Goal: Task Accomplishment & Management: Complete application form

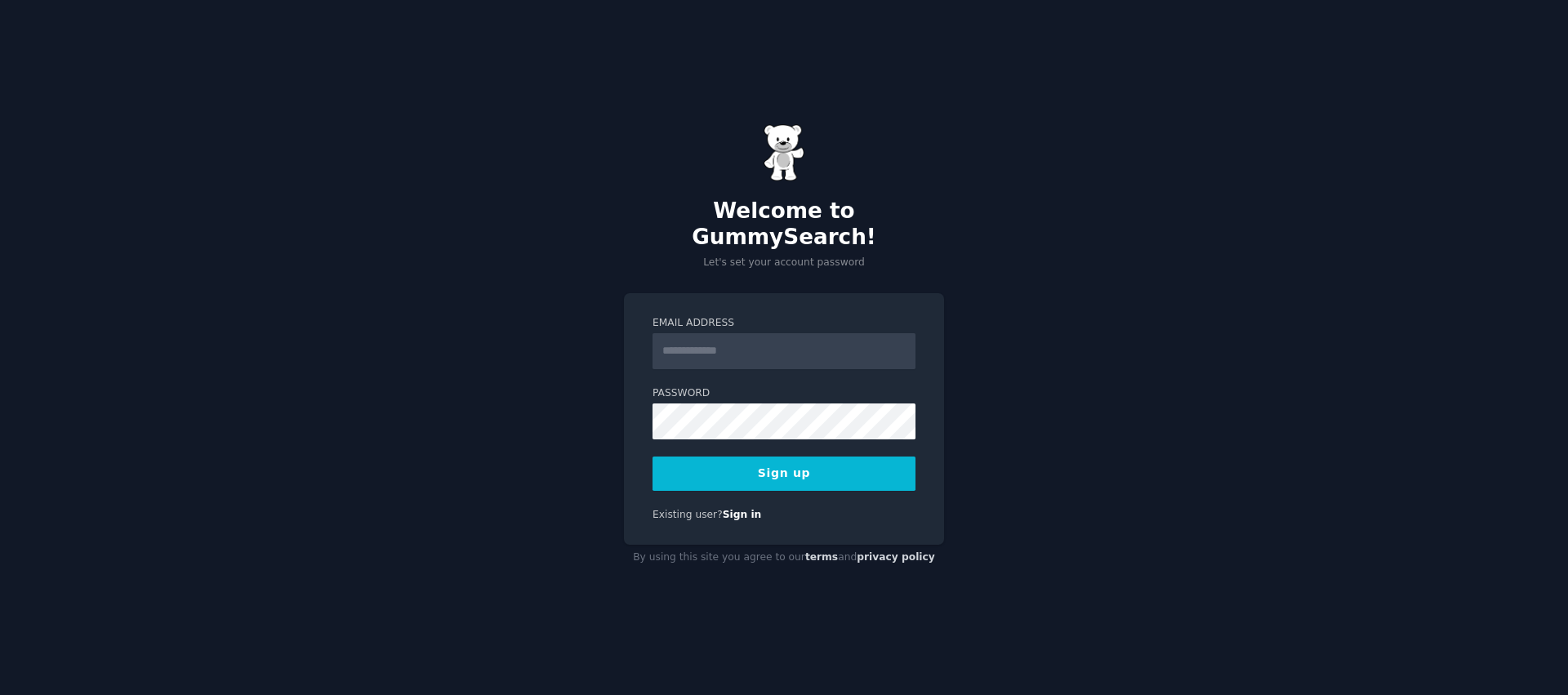
click at [740, 340] on input "Email Address" at bounding box center [784, 350] width 263 height 36
type input "**********"
click at [1296, 210] on div "**********" at bounding box center [784, 347] width 1568 height 695
click at [1102, 184] on div "**********" at bounding box center [784, 347] width 1568 height 695
click at [810, 223] on h2 "Welcome to GummySearch!" at bounding box center [784, 224] width 320 height 51
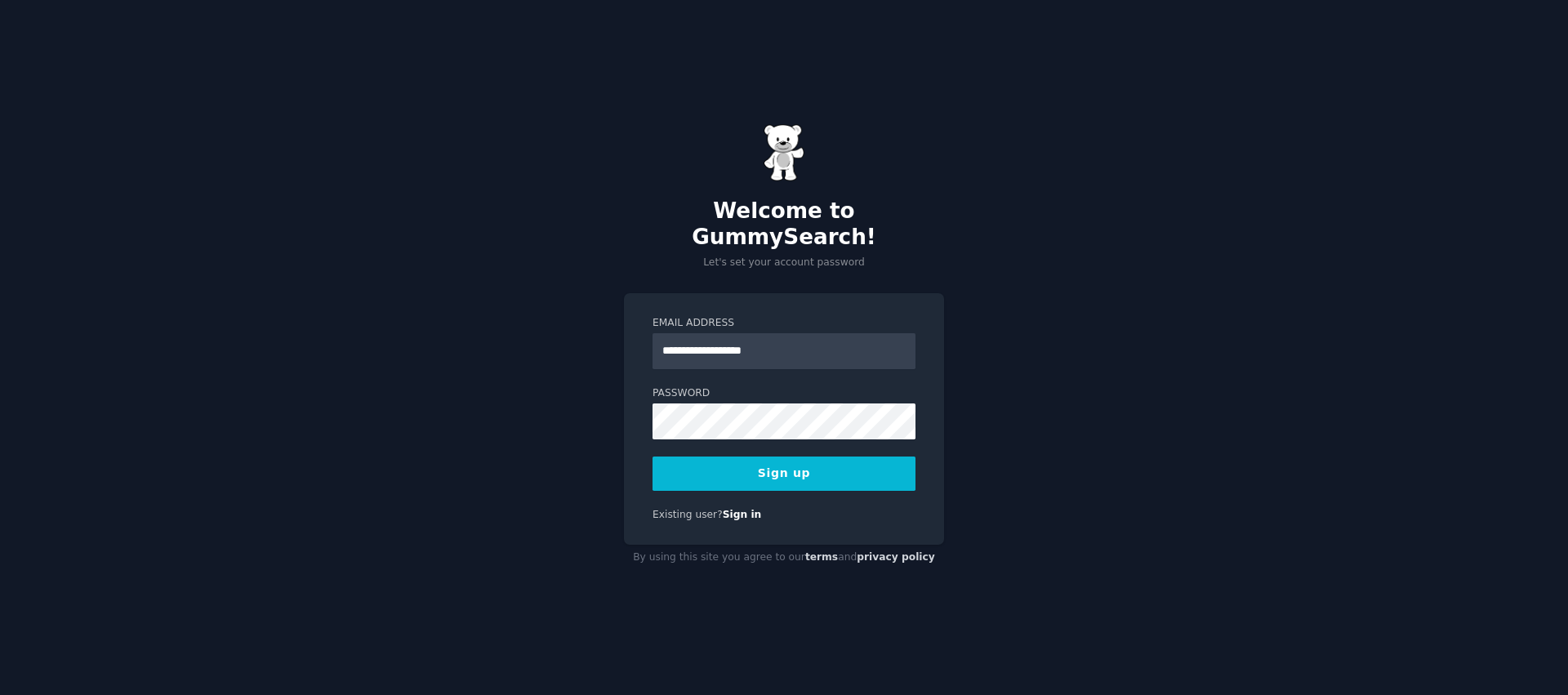
click at [810, 223] on h2 "Welcome to GummySearch!" at bounding box center [784, 224] width 320 height 51
copy h2 "GummySearch"
click at [1090, 127] on div "**********" at bounding box center [784, 347] width 1568 height 695
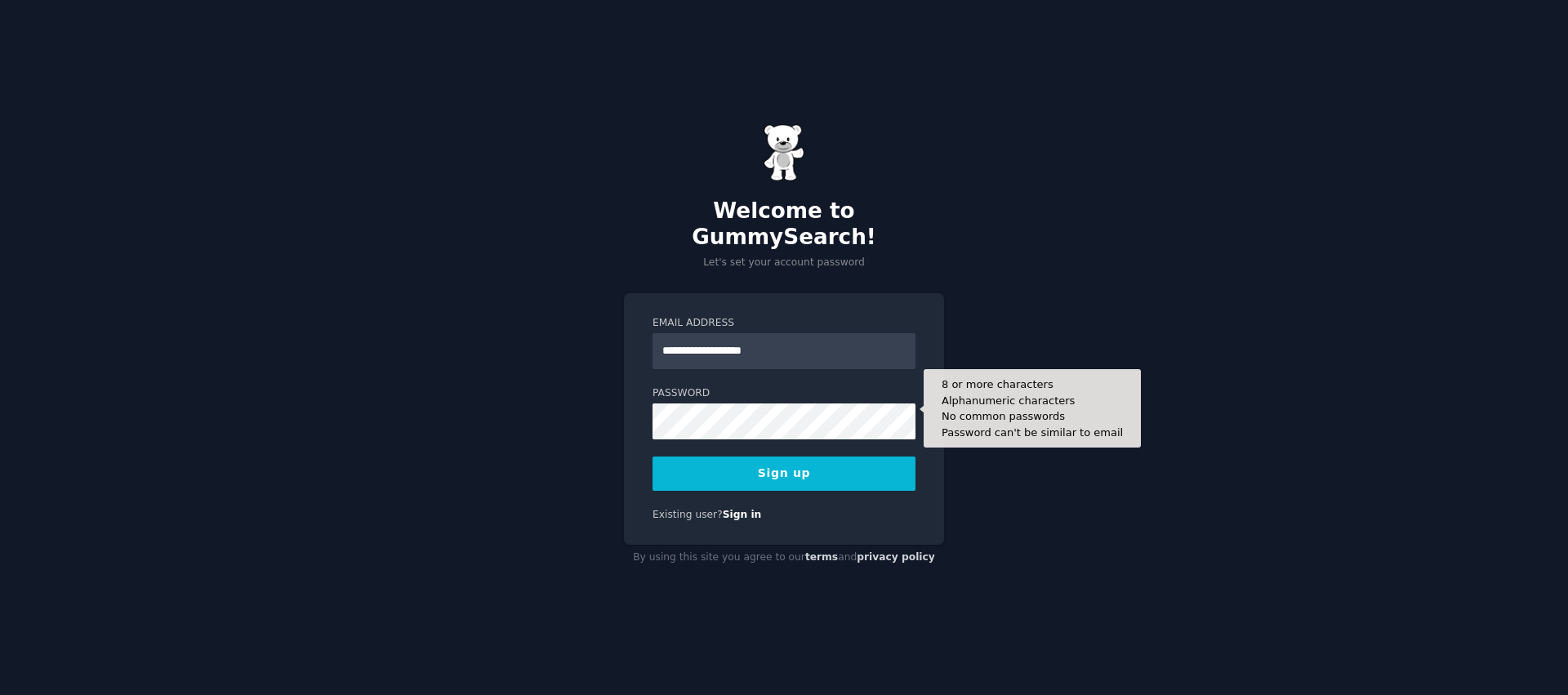
click at [771, 438] on form "**********" at bounding box center [784, 404] width 263 height 175
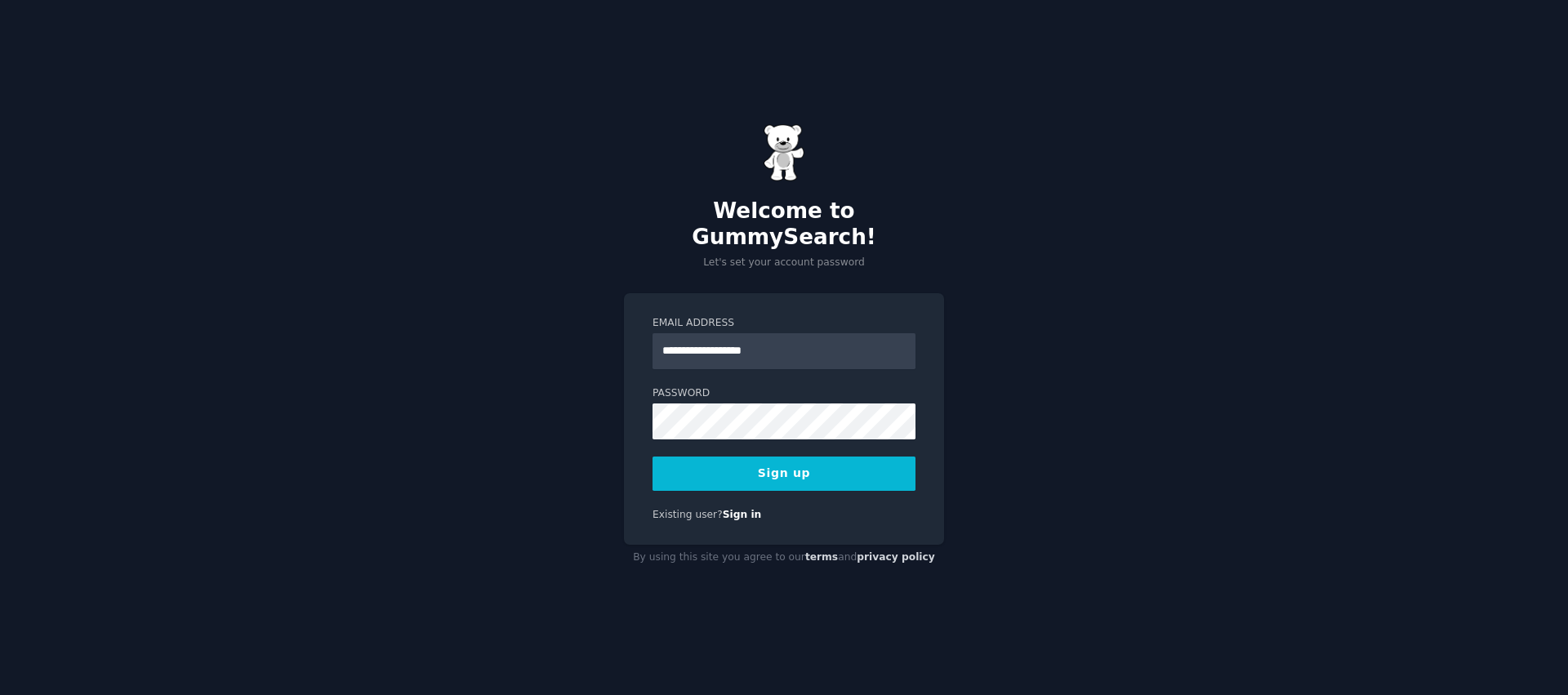
click at [769, 457] on button "Sign up" at bounding box center [784, 473] width 263 height 34
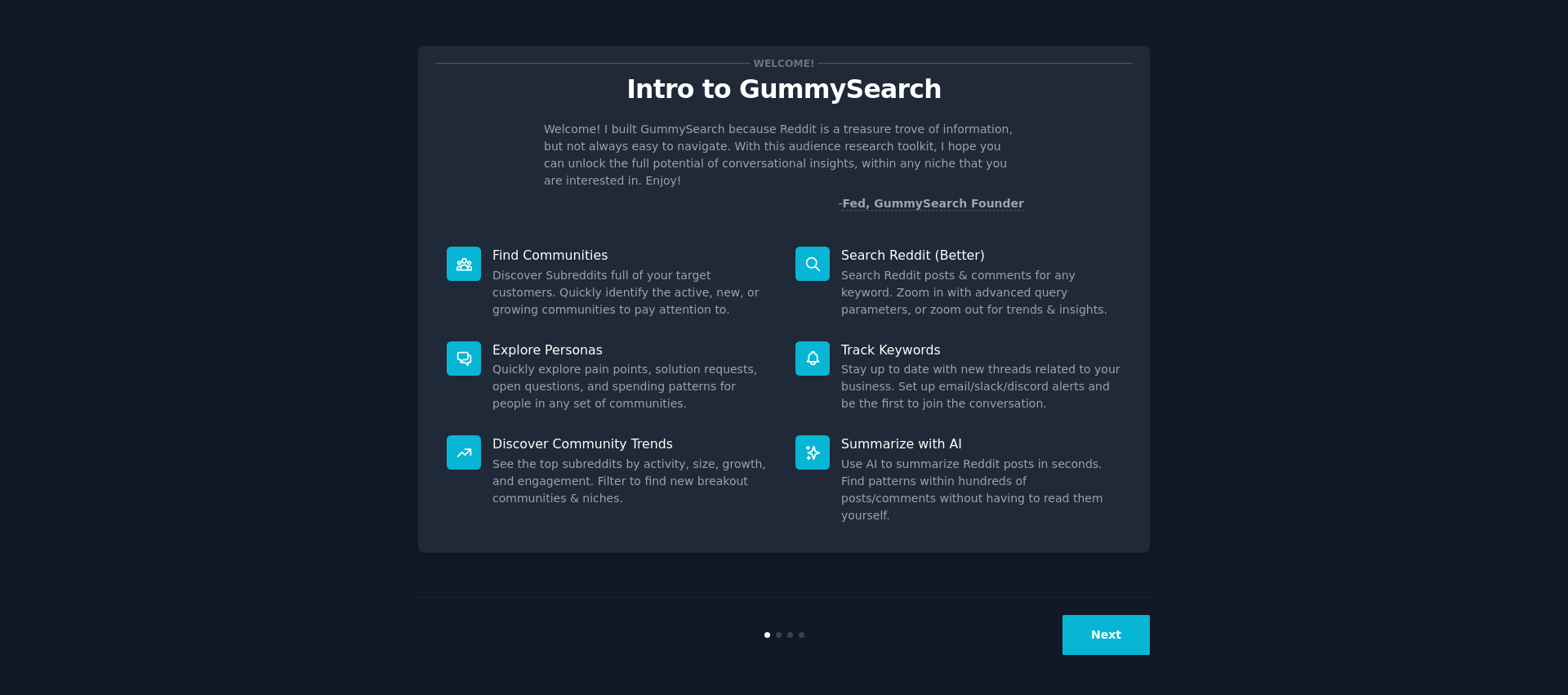
click at [1123, 629] on button "Next" at bounding box center [1106, 635] width 87 height 40
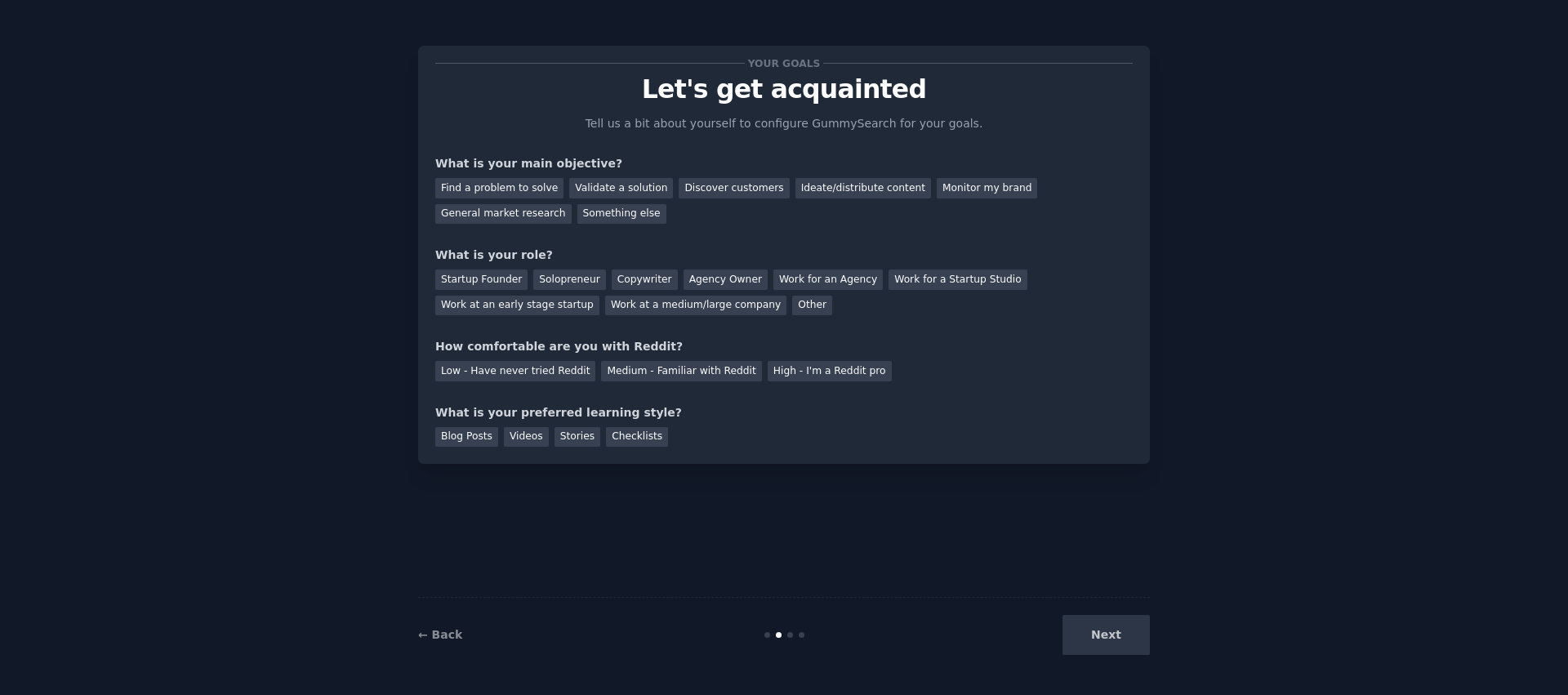
click at [1123, 629] on div "Next" at bounding box center [1028, 635] width 244 height 40
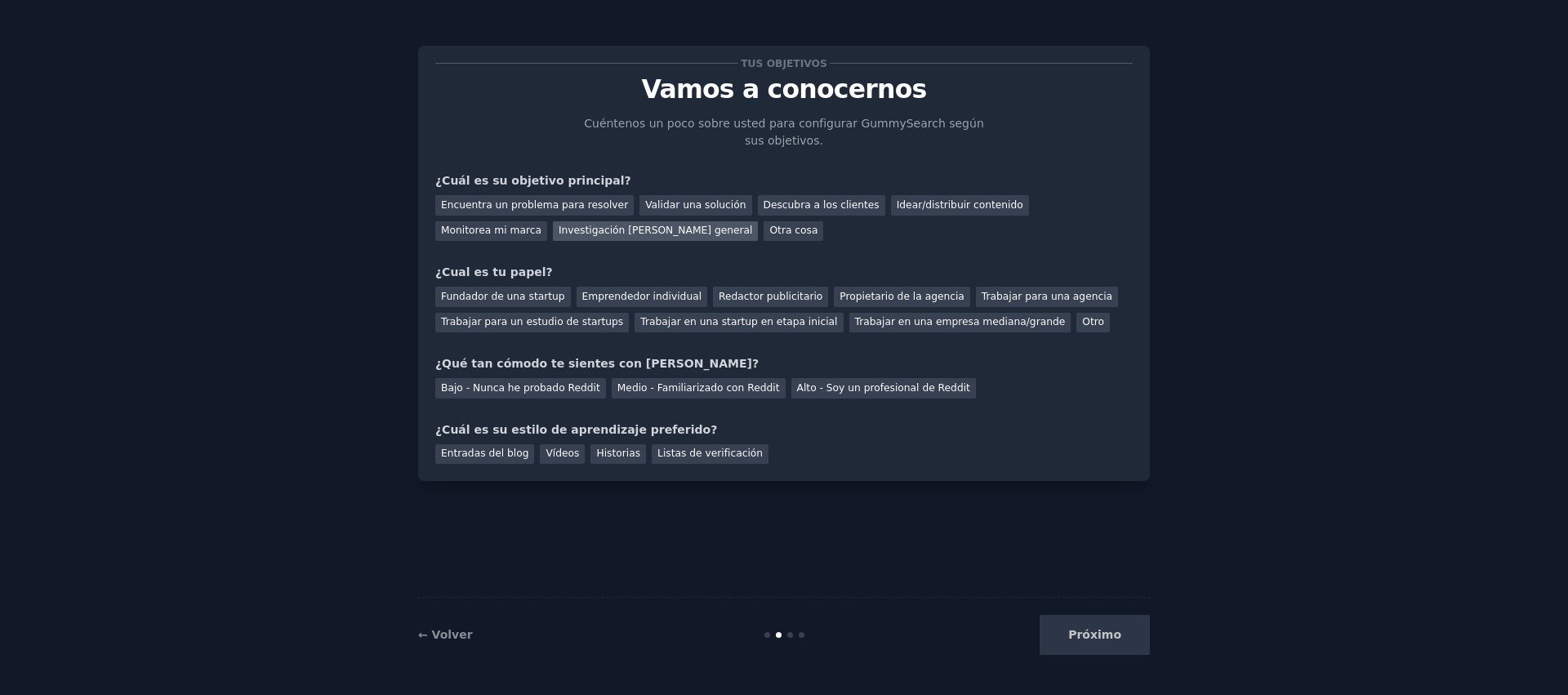
click at [577, 228] on font "Investigación [PERSON_NAME] general" at bounding box center [656, 231] width 194 height 12
click at [896, 199] on font "Idear/distribuir contenido" at bounding box center [960, 205] width 127 height 12
click at [559, 228] on font "Investigación [PERSON_NAME] general" at bounding box center [656, 231] width 194 height 12
click at [889, 295] on font "Propietario de la agencia" at bounding box center [901, 296] width 125 height 12
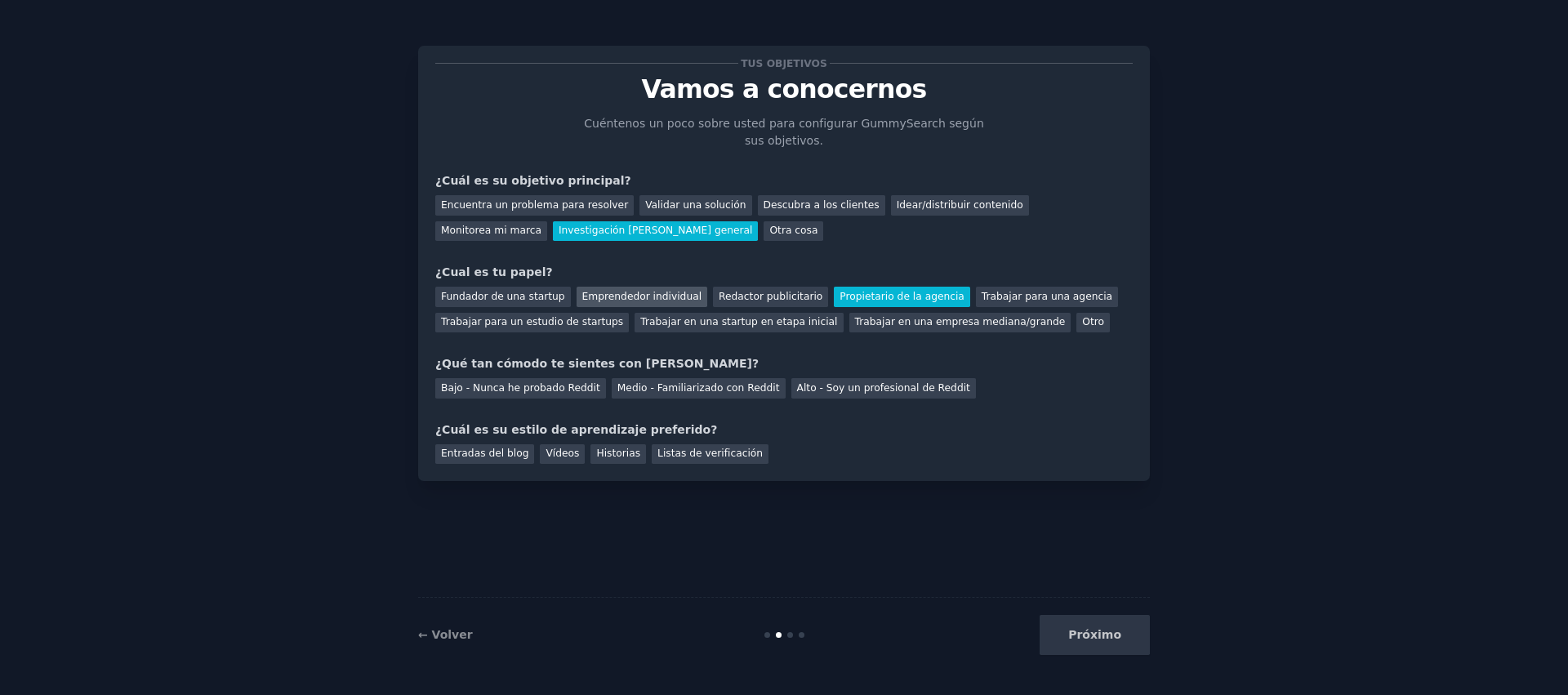
click at [649, 301] on font "Emprendedor individual" at bounding box center [642, 296] width 120 height 12
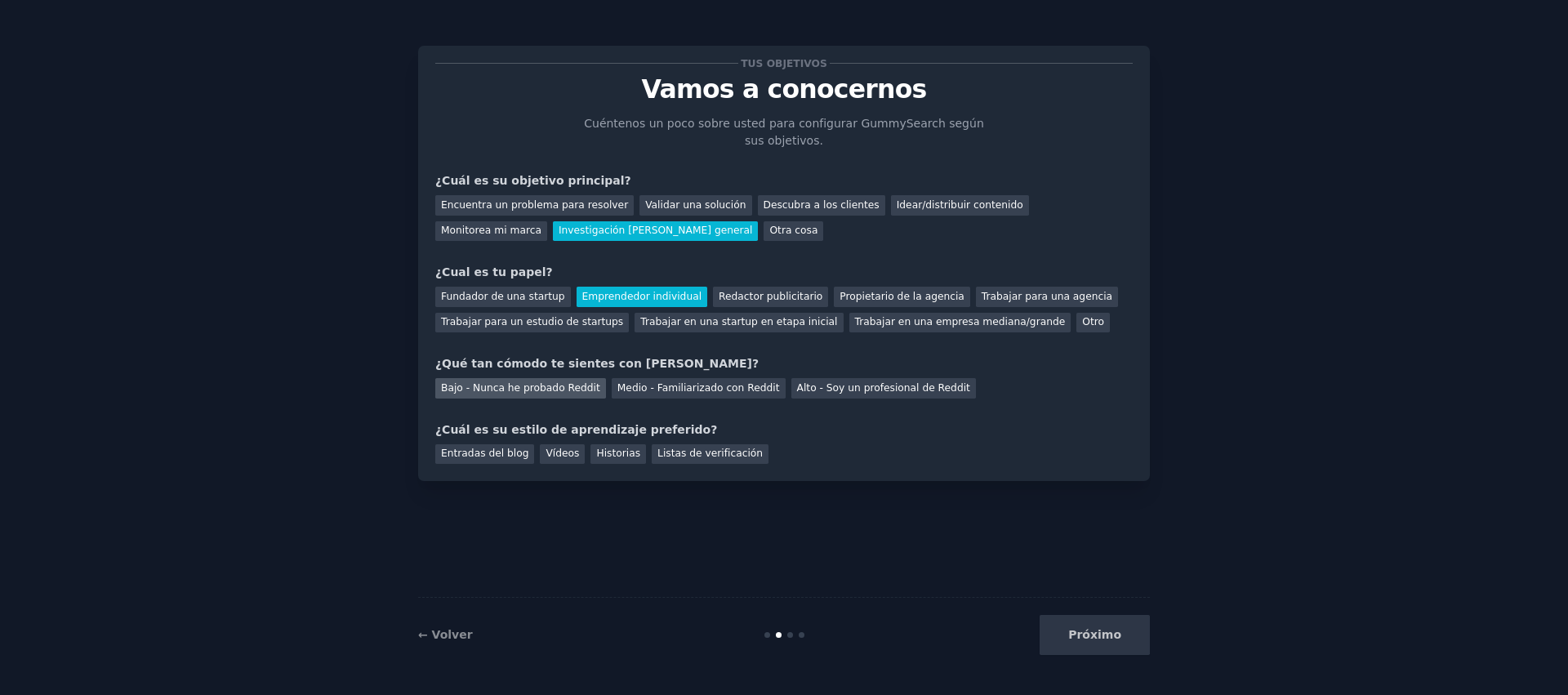
click at [569, 382] on font "Bajo - Nunca he probado Reddit" at bounding box center [520, 388] width 159 height 12
click at [623, 452] on font "Historias" at bounding box center [618, 453] width 44 height 12
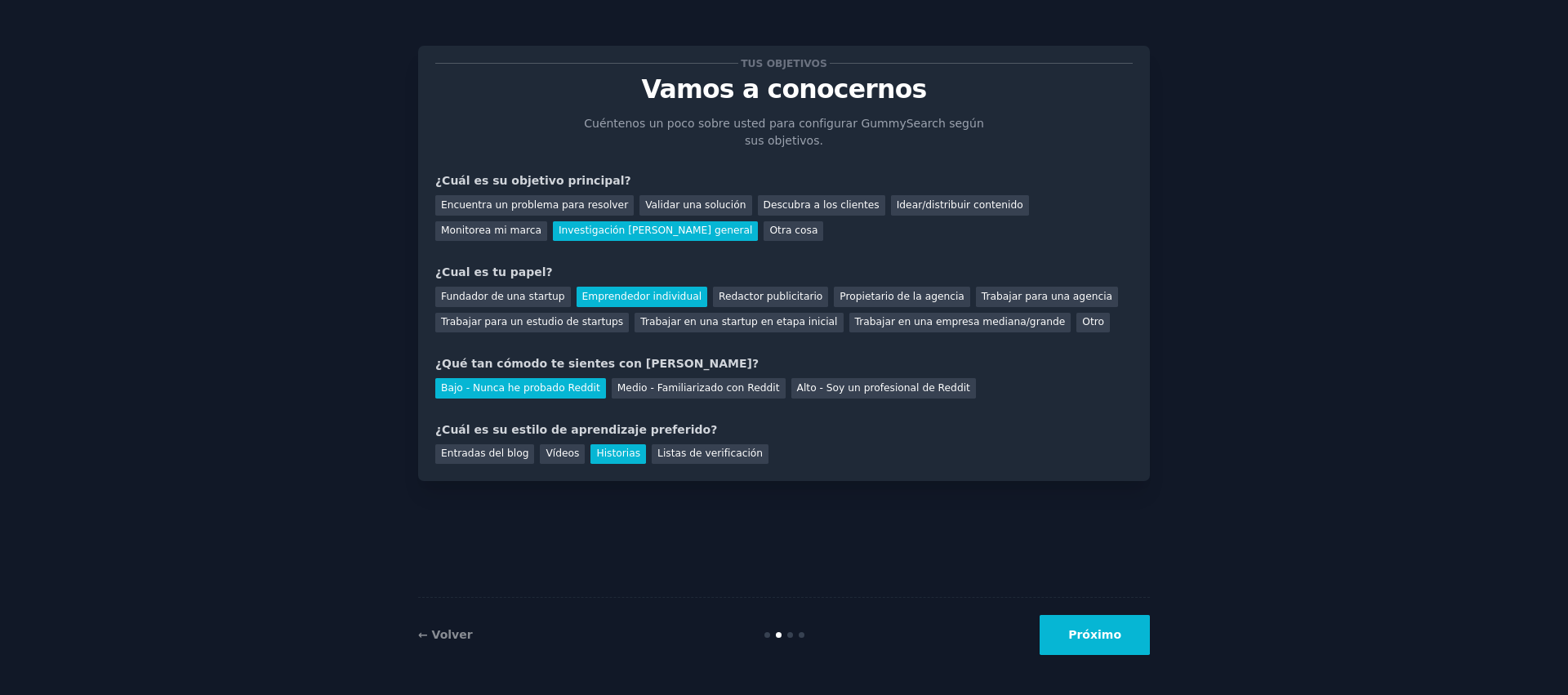
click at [1112, 629] on font "Próximo" at bounding box center [1095, 635] width 53 height 13
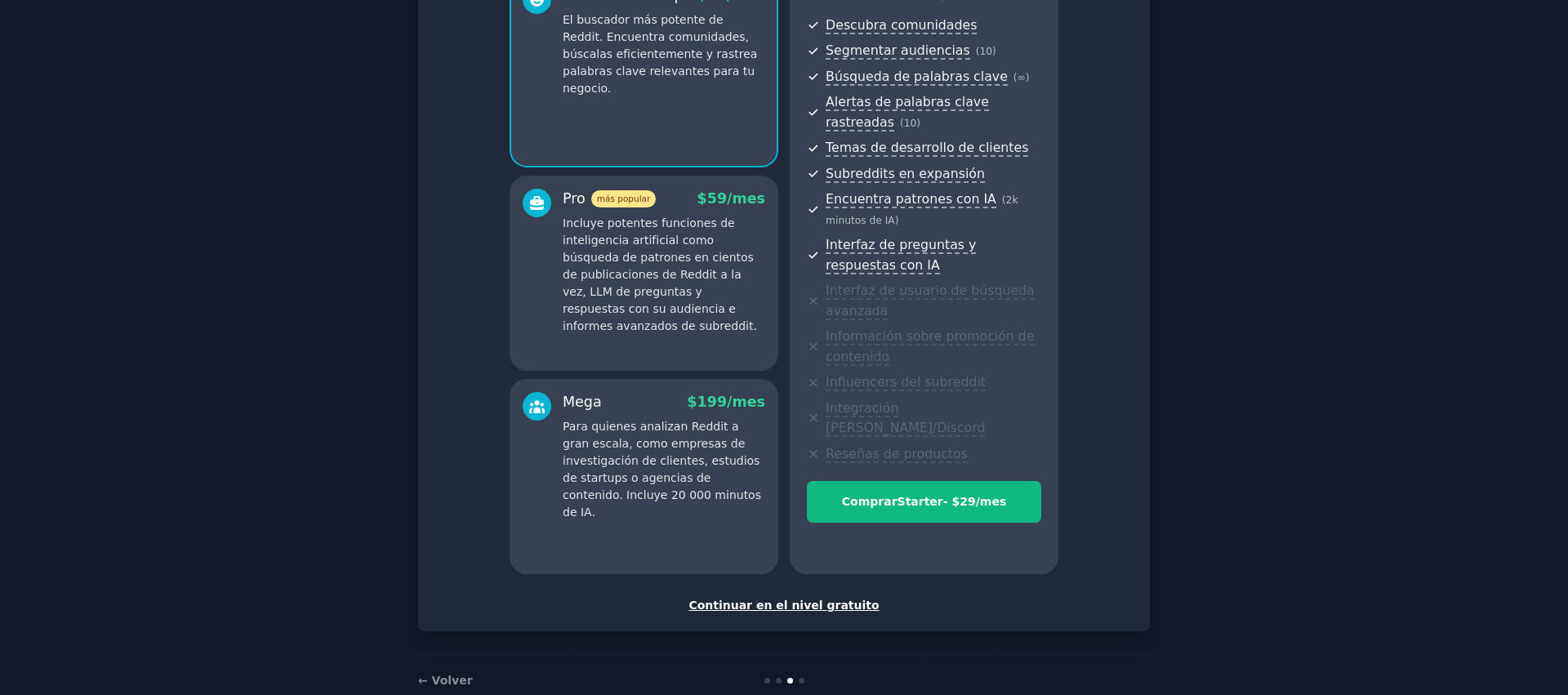
scroll to position [188, 0]
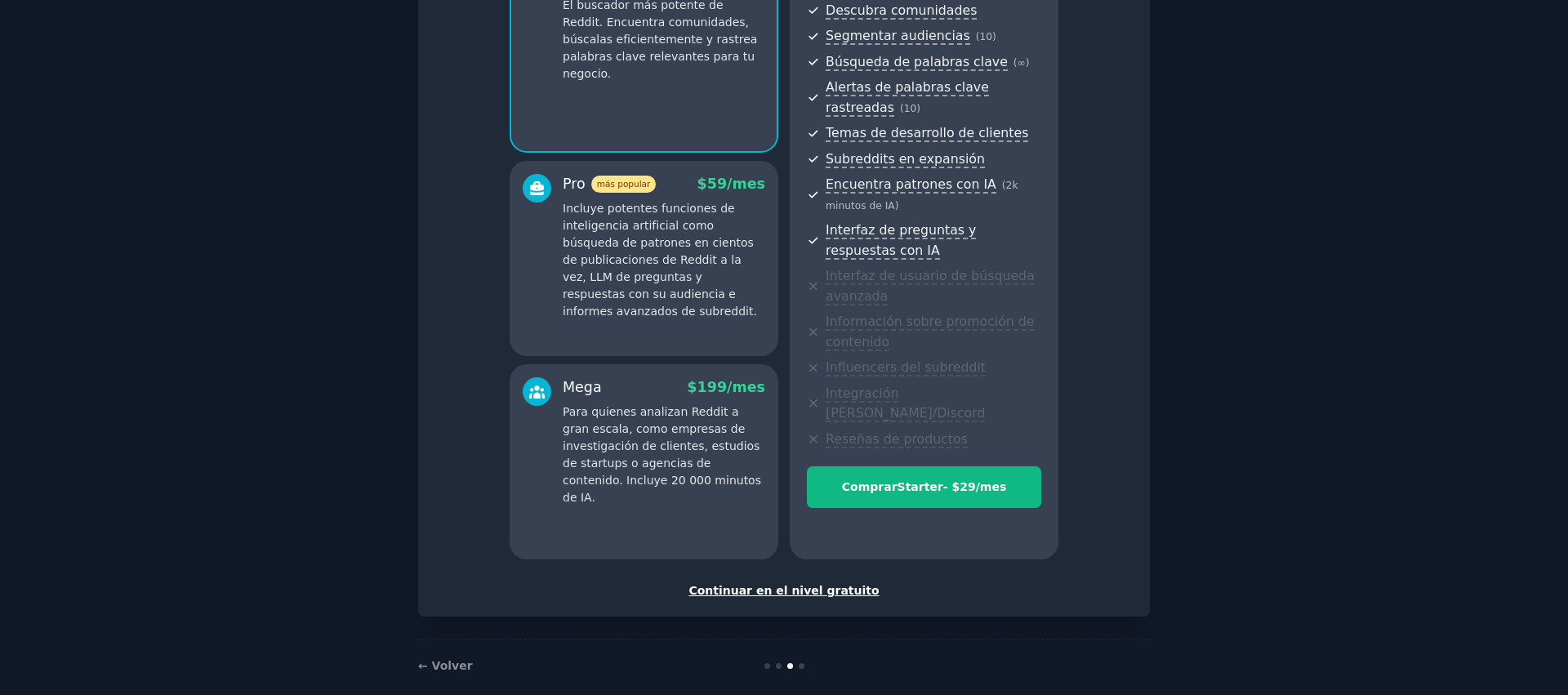
click at [805, 585] on font "Continuar en el nivel gratuito" at bounding box center [783, 591] width 190 height 13
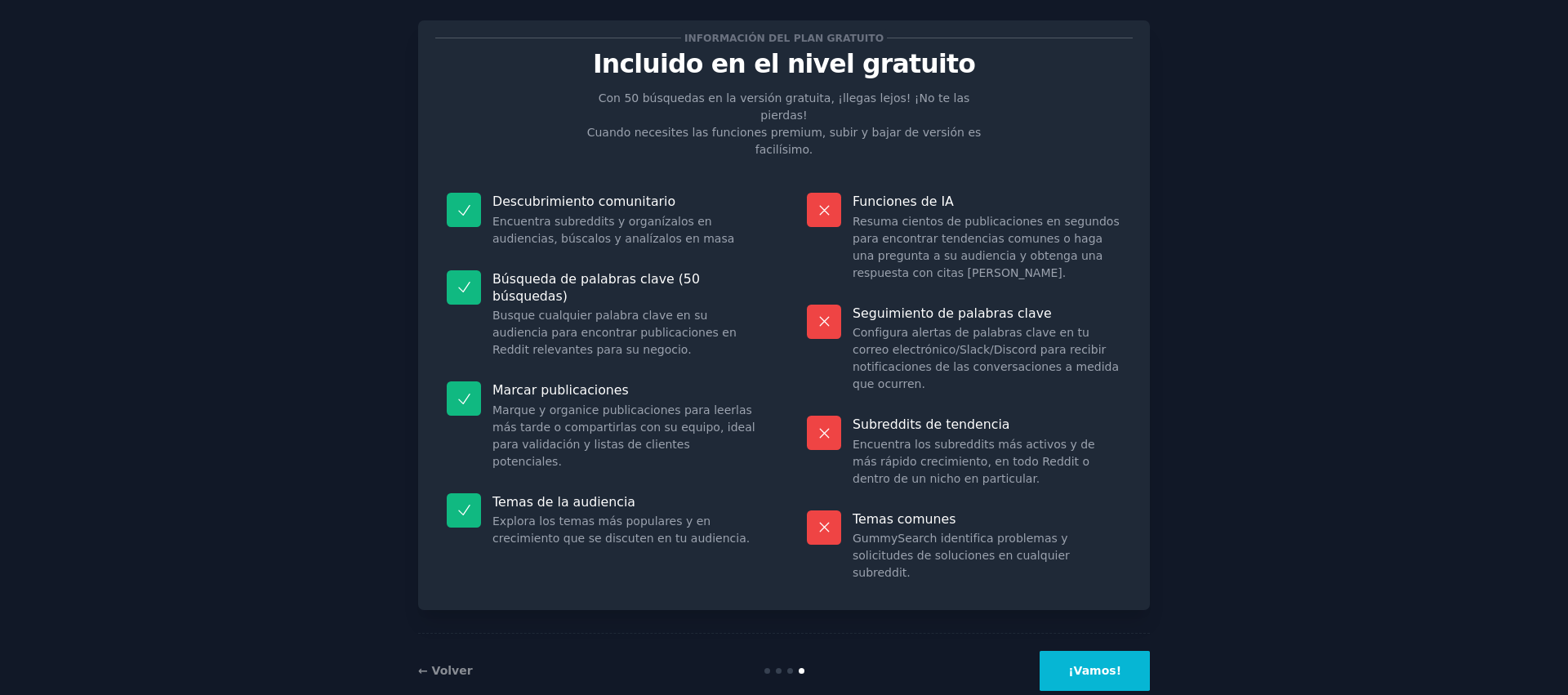
scroll to position [27, 0]
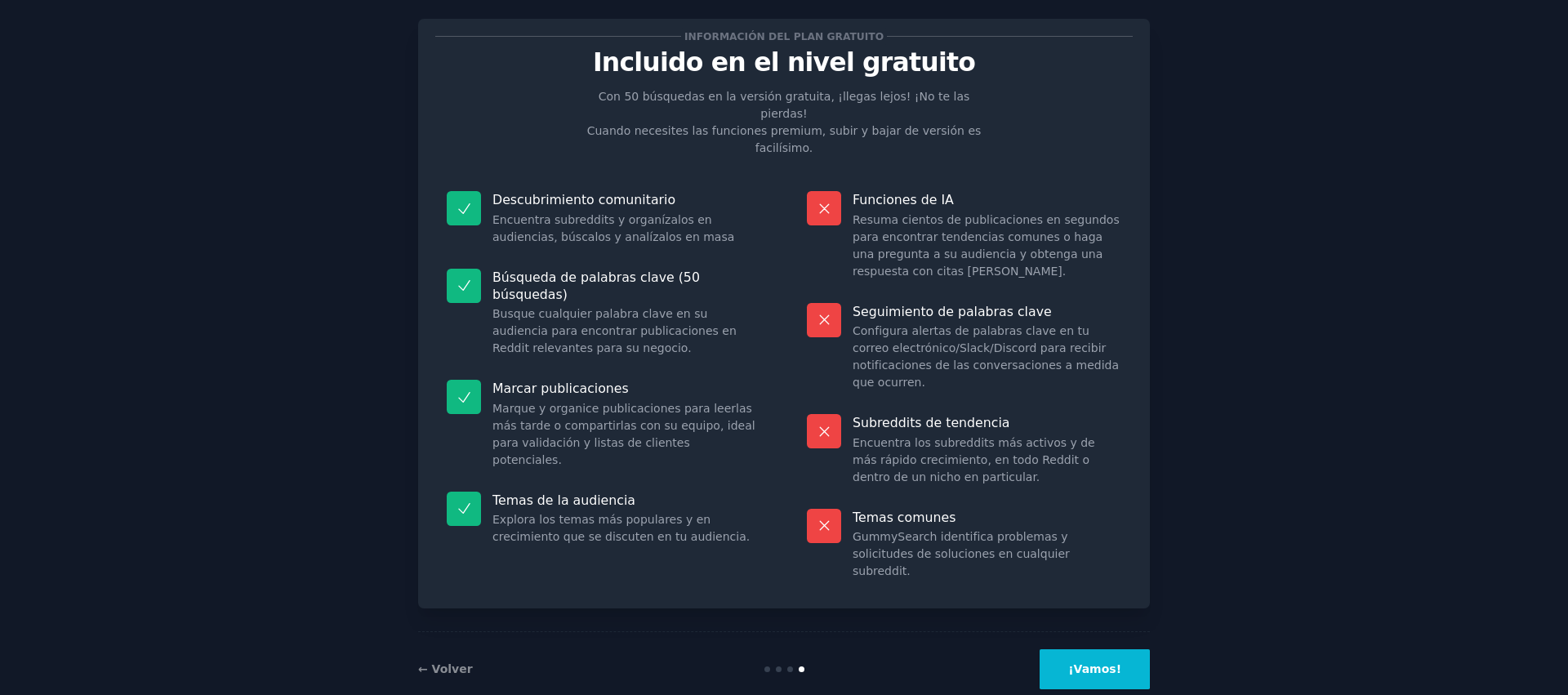
click at [1105, 663] on font "¡Vamos!" at bounding box center [1095, 669] width 53 height 13
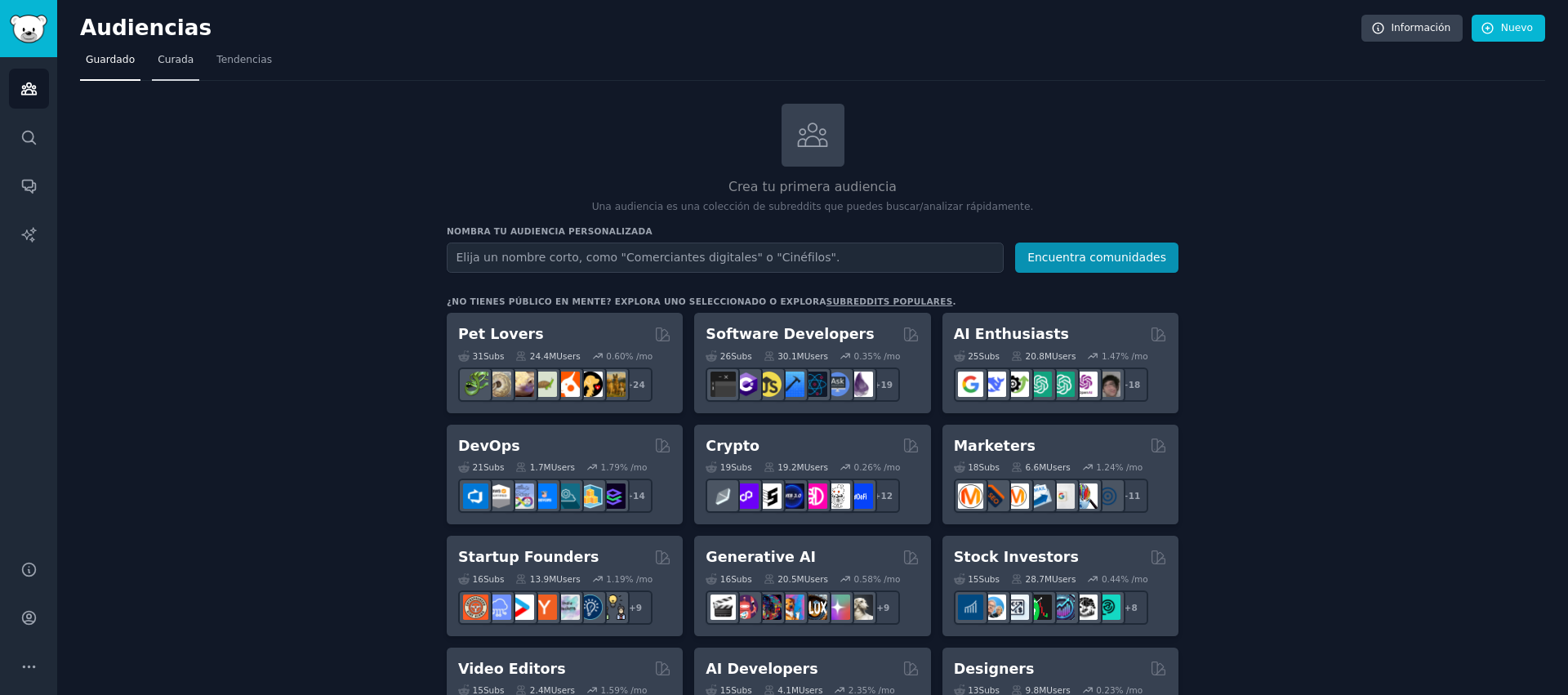
click at [188, 70] on link "Curada" at bounding box center [175, 64] width 47 height 33
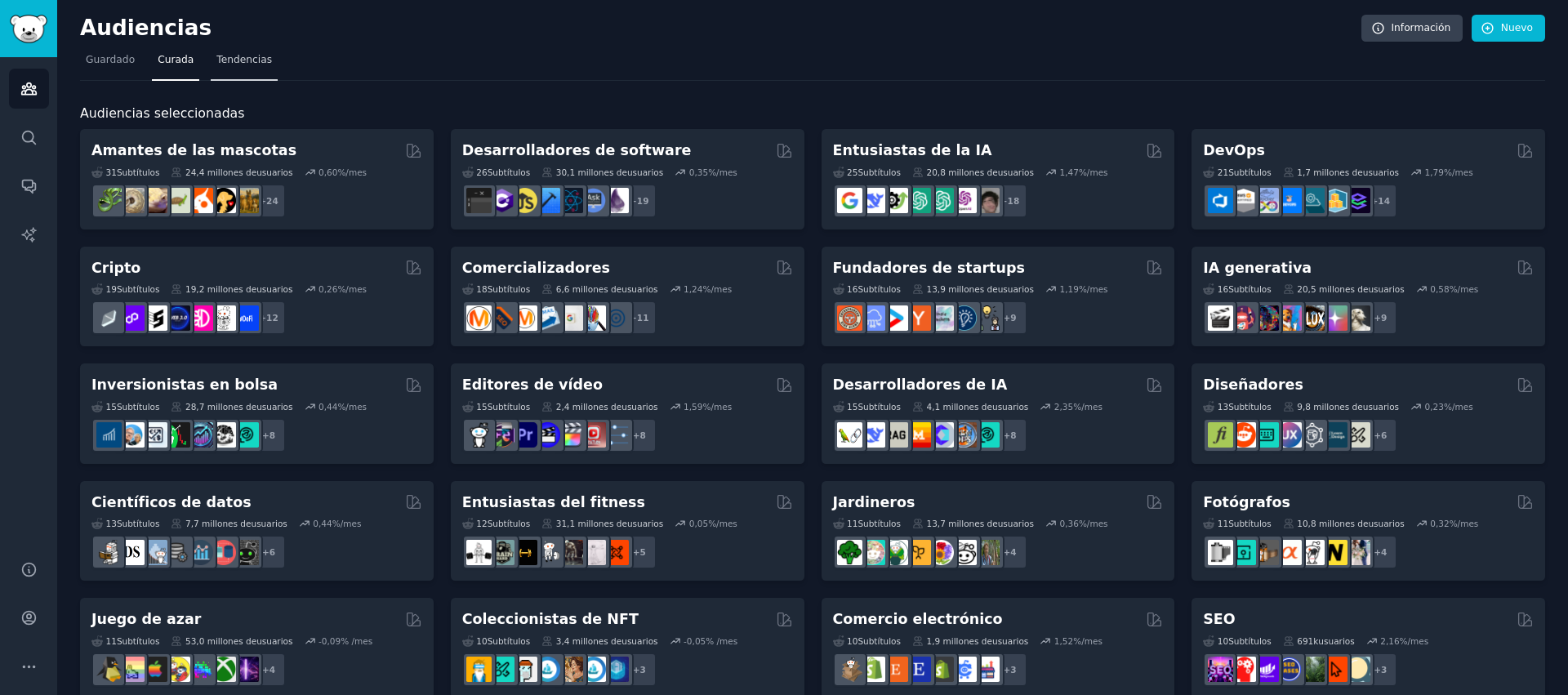
click at [259, 66] on font "Tendencias" at bounding box center [244, 60] width 56 height 12
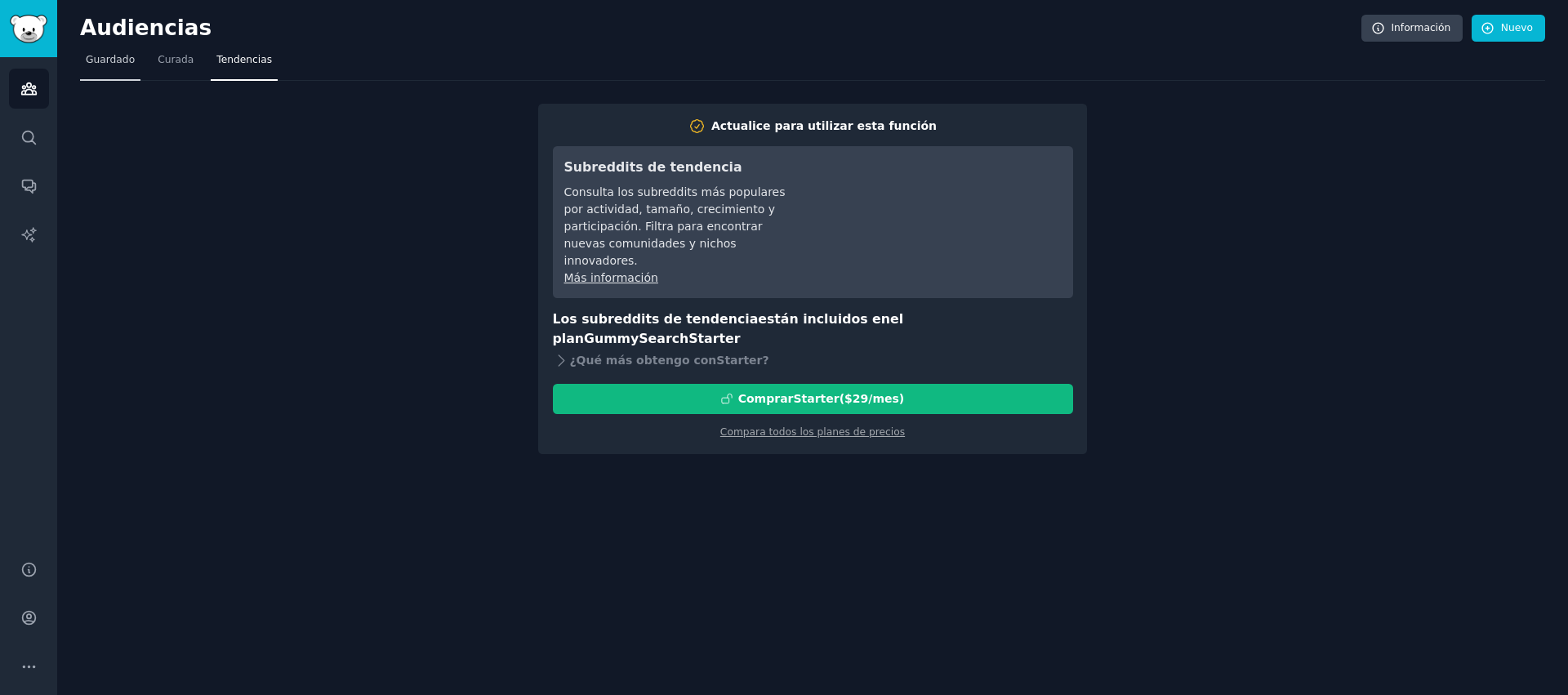
click at [115, 56] on font "Guardado" at bounding box center [110, 60] width 49 height 12
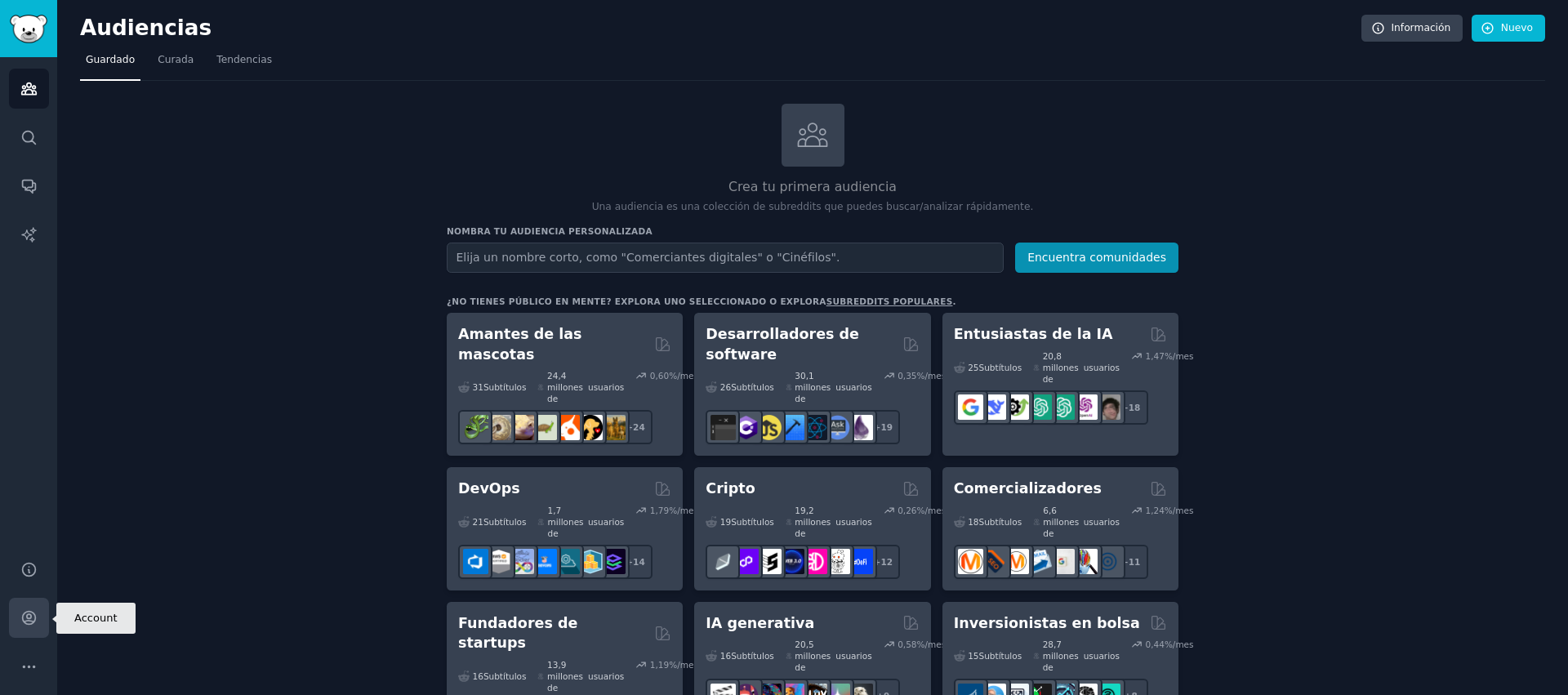
click at [26, 624] on icon "Barra lateral" at bounding box center [29, 618] width 17 height 17
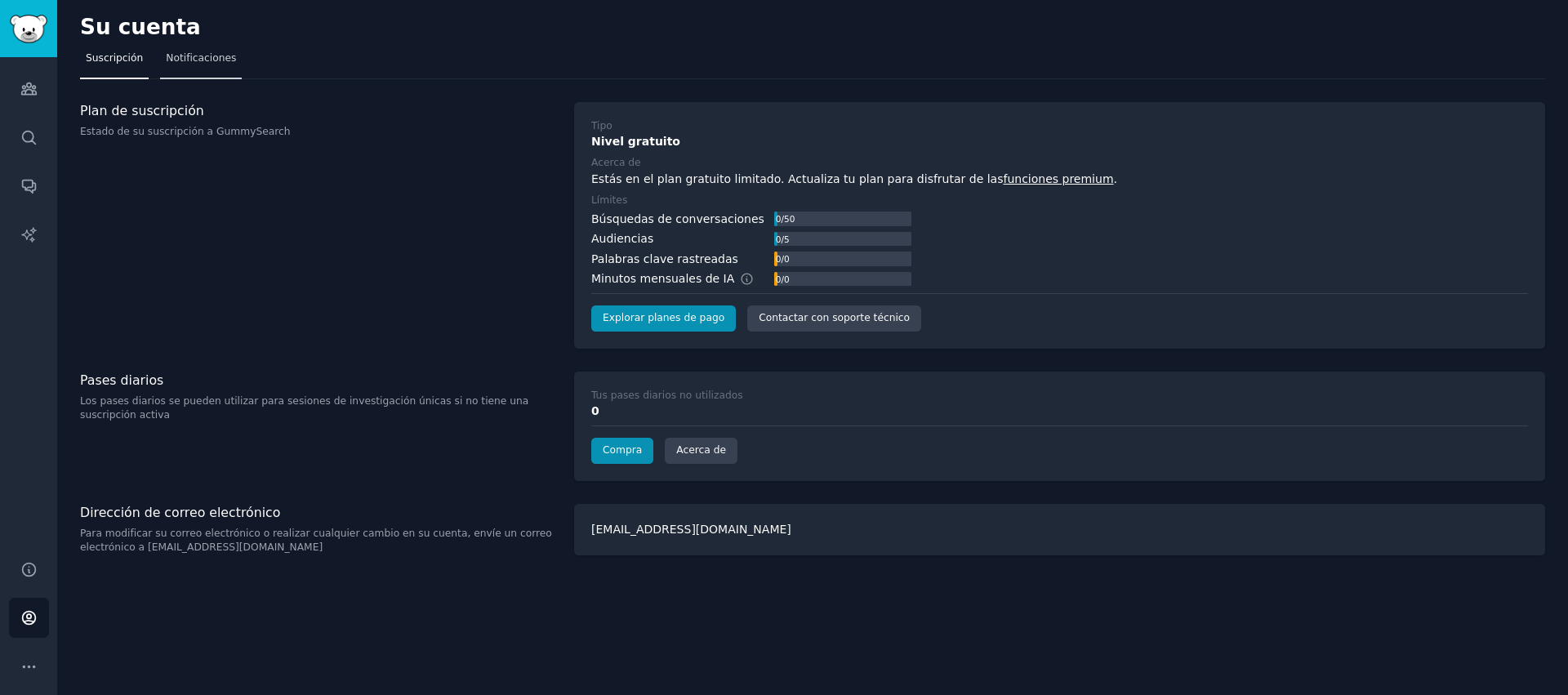
click at [211, 67] on link "Notificaciones" at bounding box center [201, 62] width 81 height 33
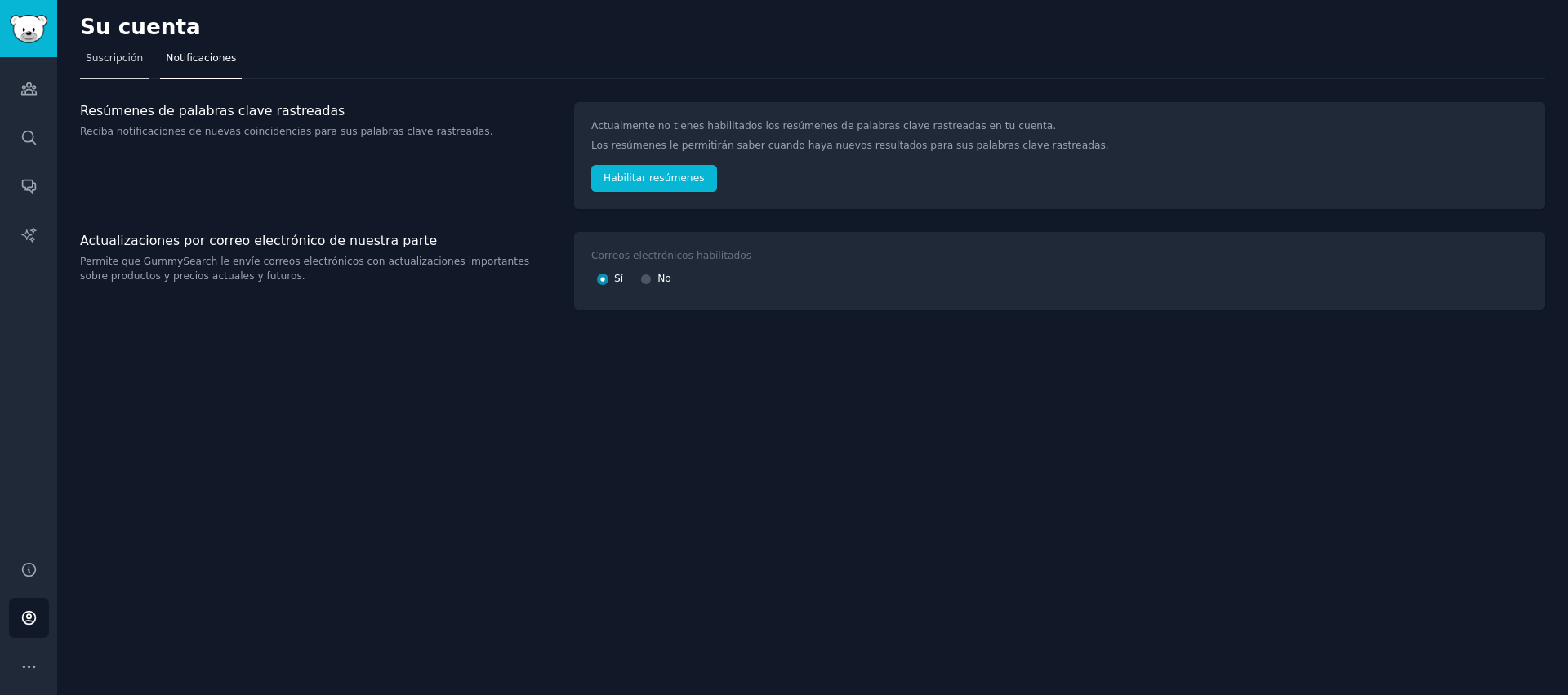
click at [128, 71] on link "Suscripción" at bounding box center [114, 62] width 69 height 33
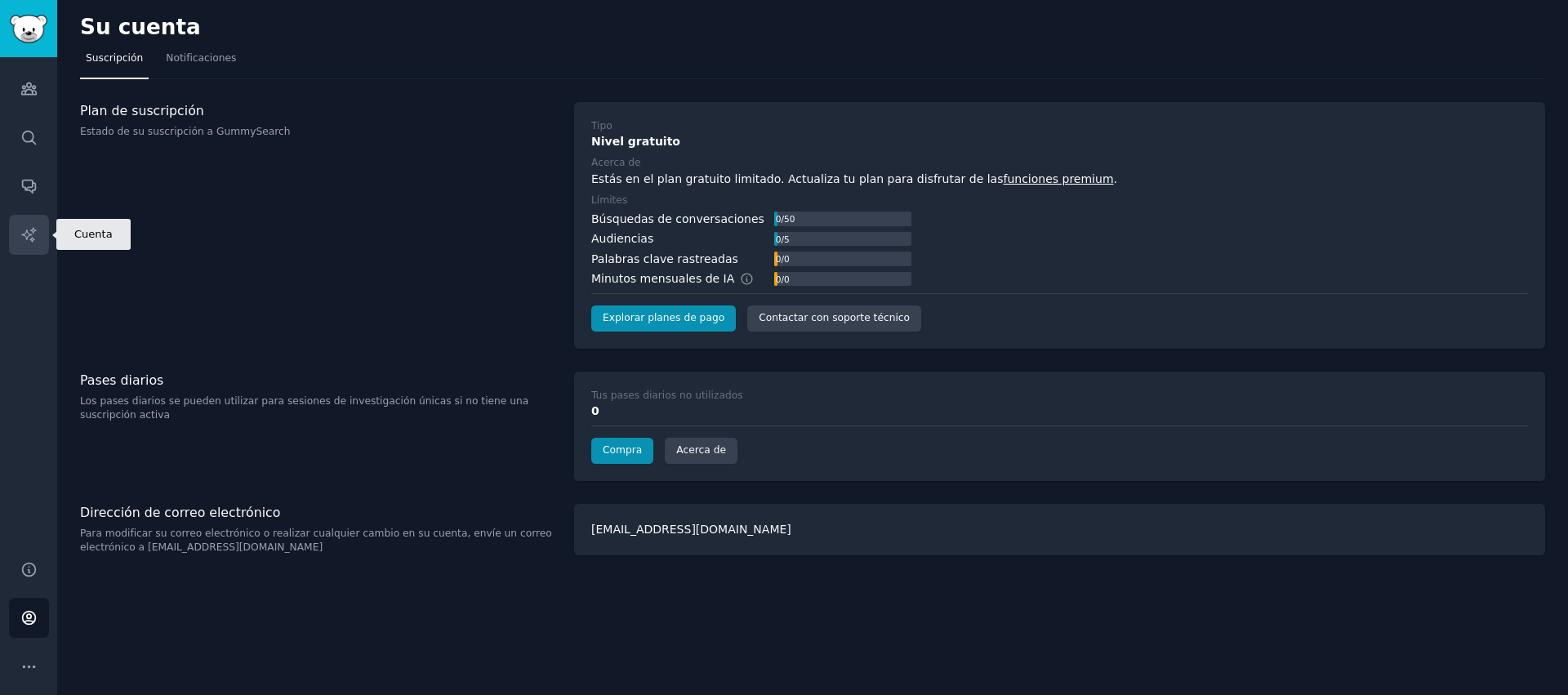
click at [32, 233] on icon "Barra lateral" at bounding box center [29, 235] width 17 height 17
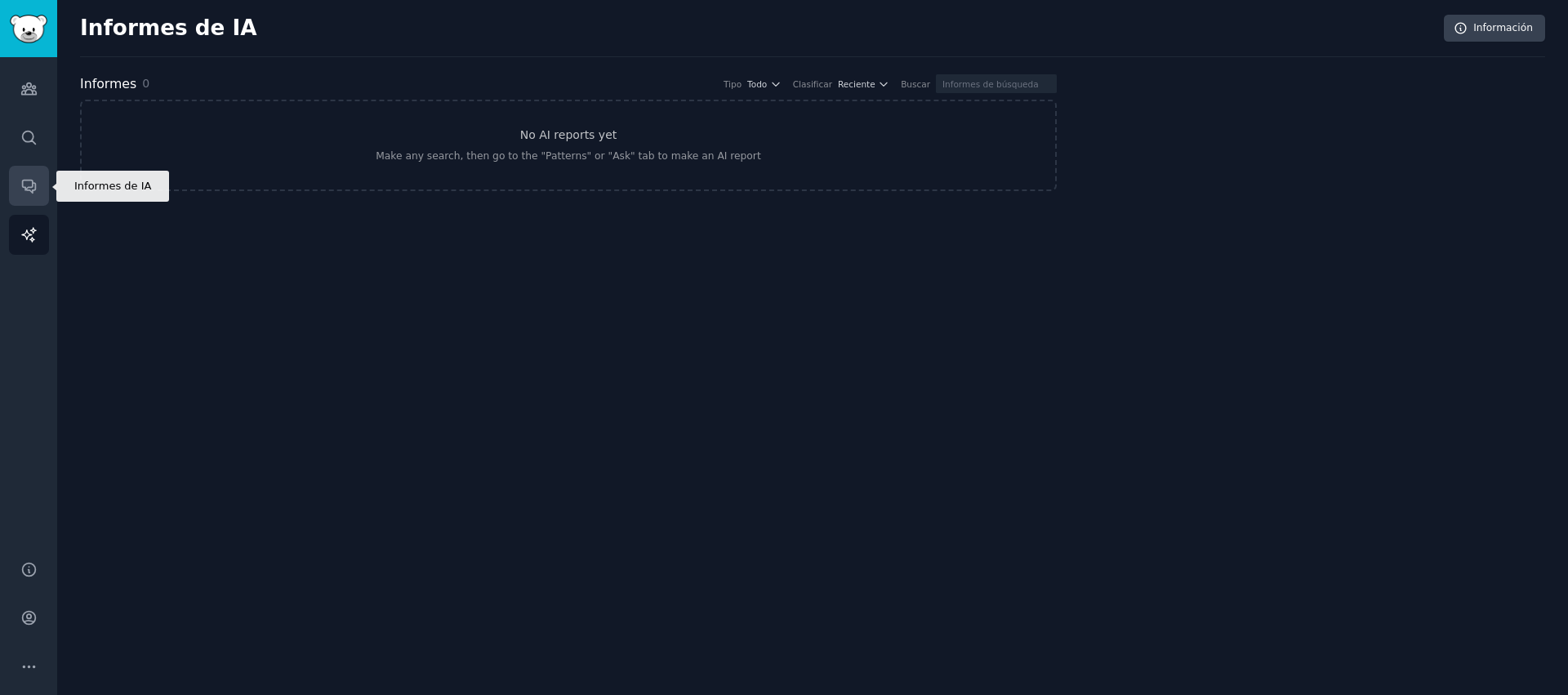
click at [26, 192] on icon "Barra lateral" at bounding box center [29, 186] width 17 height 17
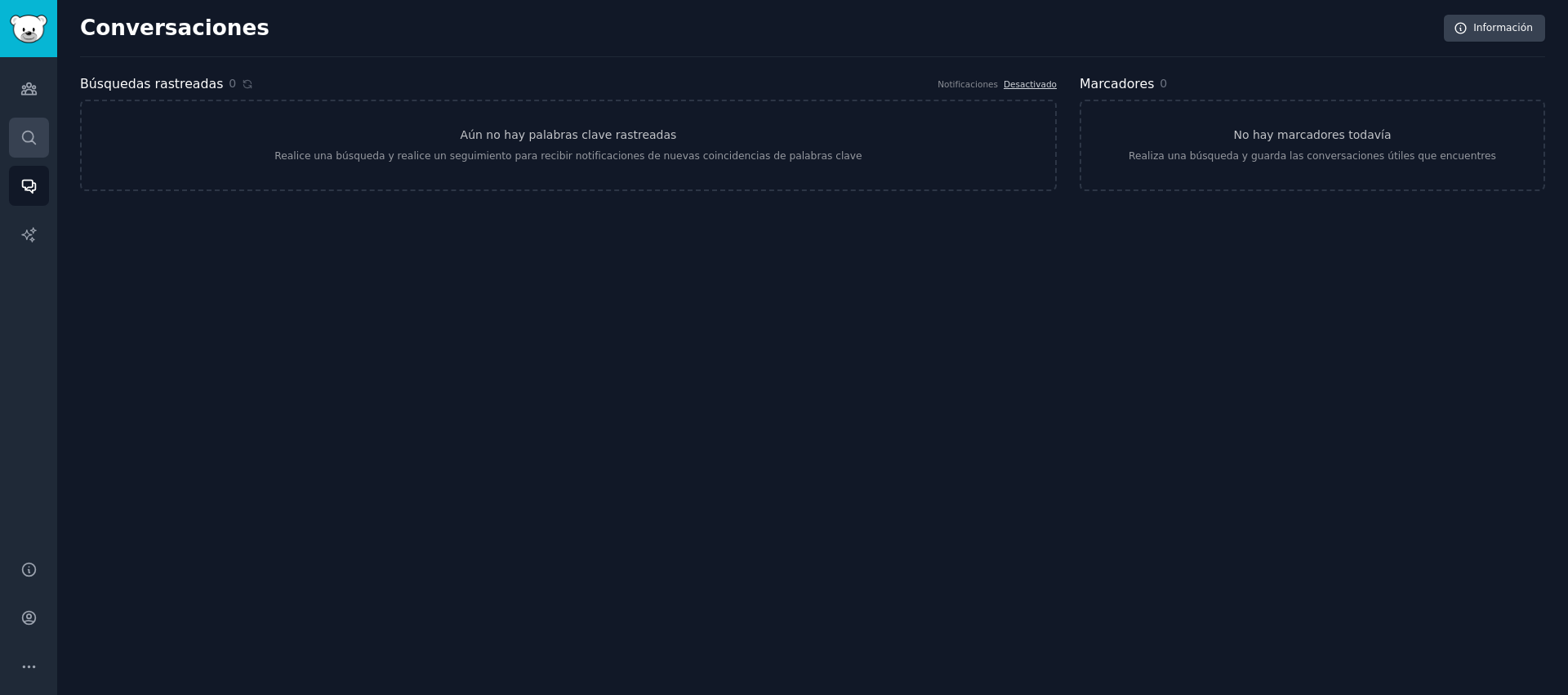
click at [43, 139] on link "Buscar" at bounding box center [29, 138] width 40 height 40
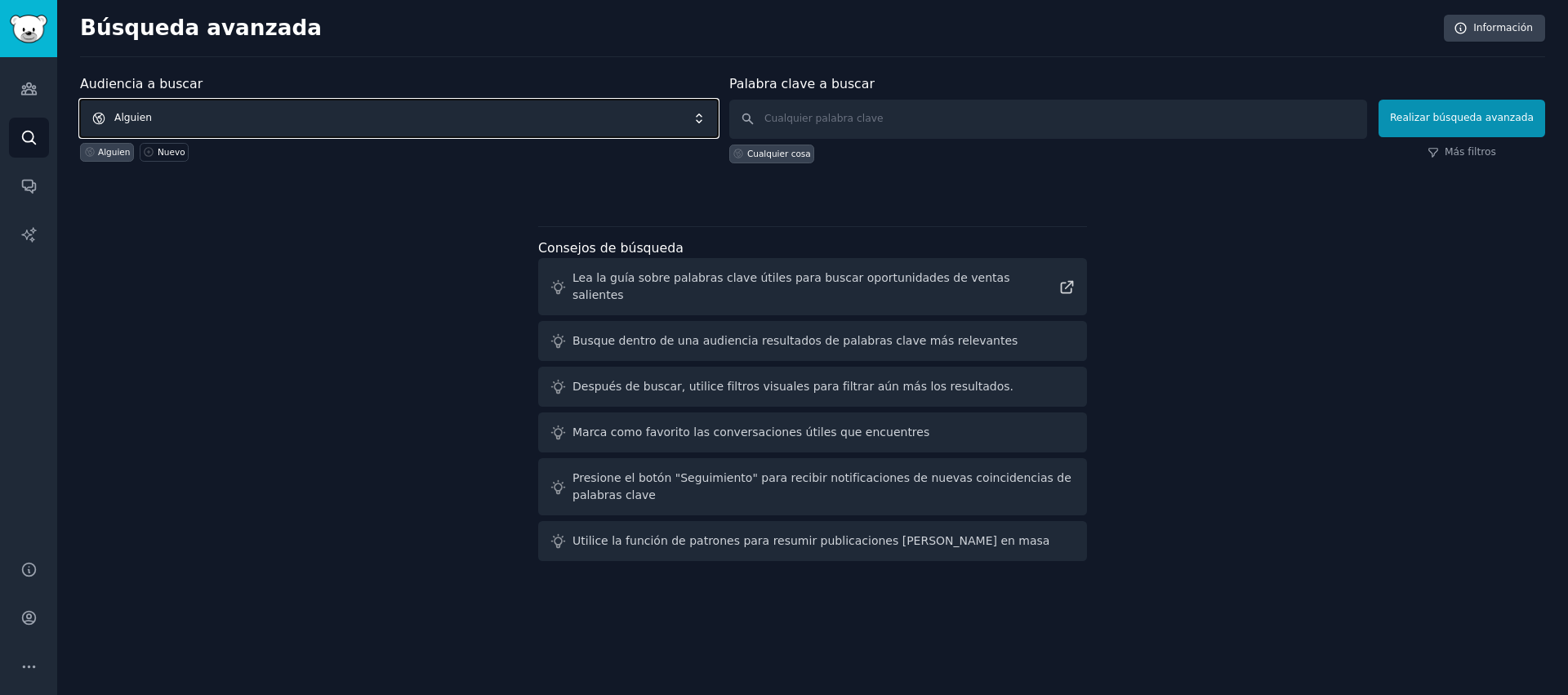
click at [238, 114] on span "Alguien" at bounding box center [398, 118] width 637 height 37
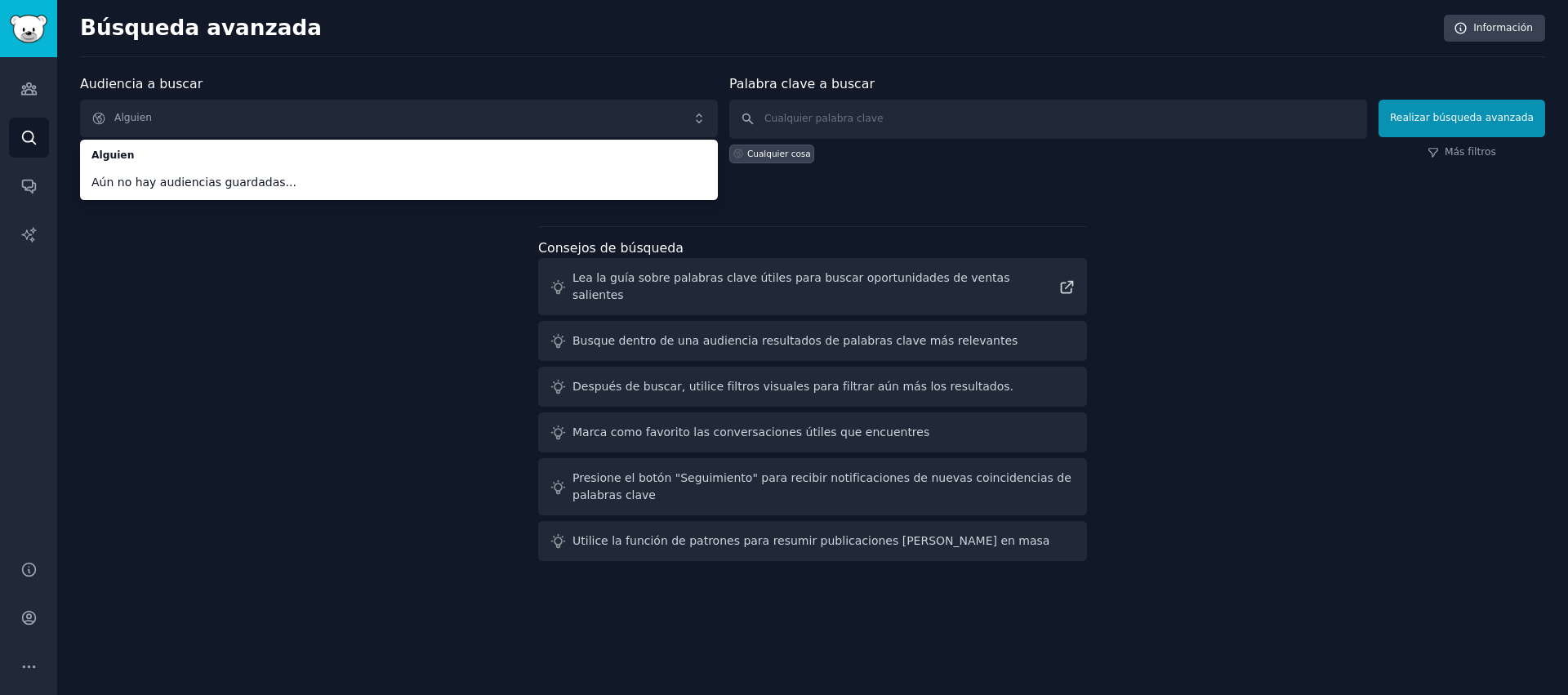
drag, startPoint x: 191, startPoint y: 270, endPoint x: 158, endPoint y: 208, distance: 70.2
click at [189, 265] on div "Audiencia a buscar Alguien Alguien Aún no hay audiencias guardadas... Alguien N…" at bounding box center [812, 321] width 1465 height 493
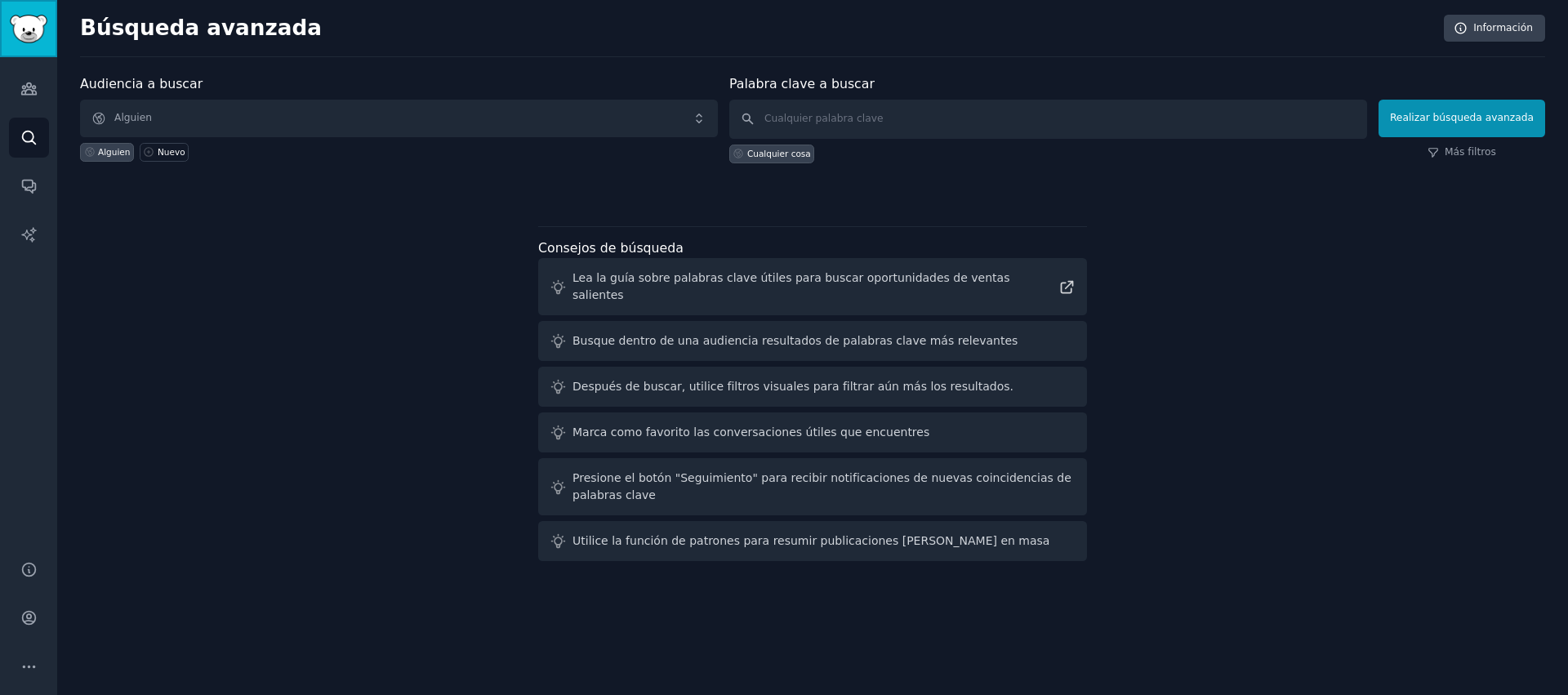
click at [30, 24] on img "Barra lateral" at bounding box center [28, 29] width 37 height 28
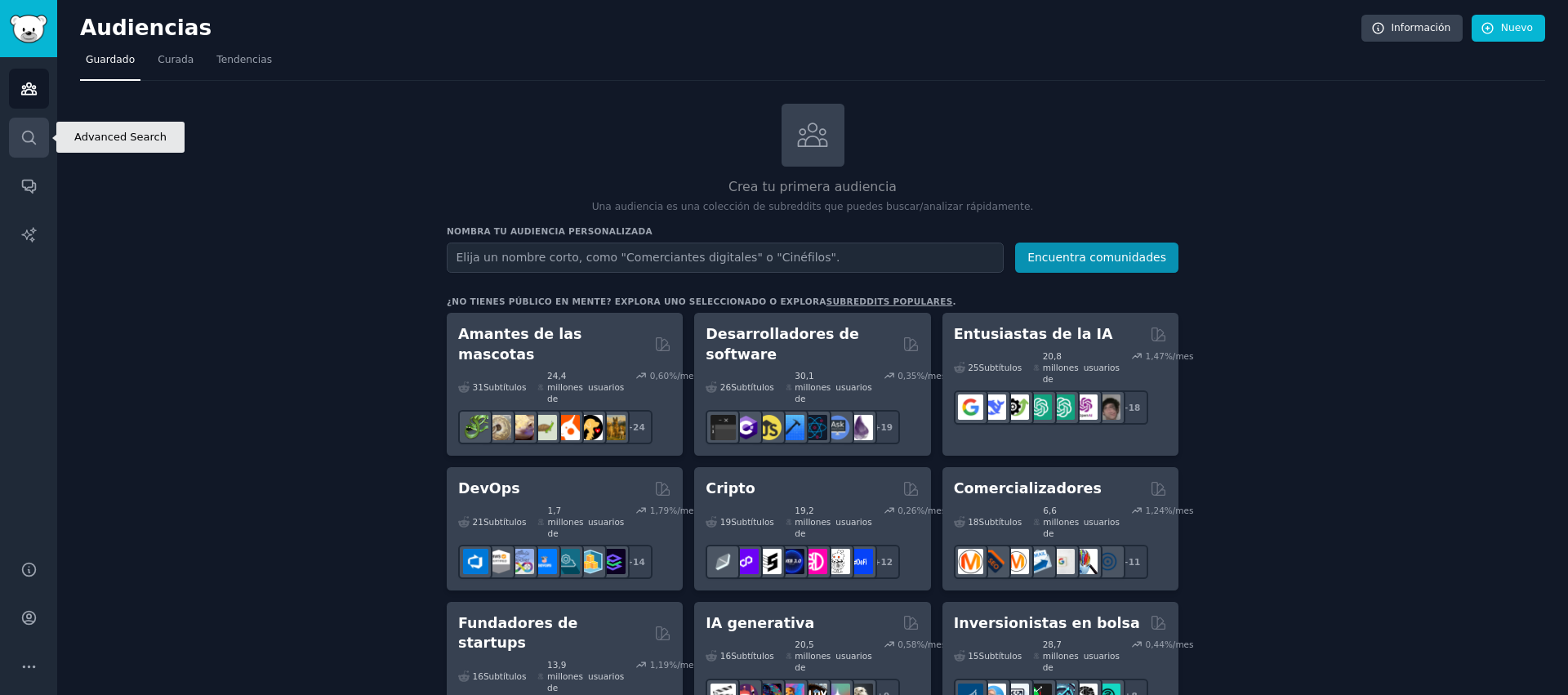
click at [28, 139] on icon "Barra lateral" at bounding box center [29, 137] width 17 height 17
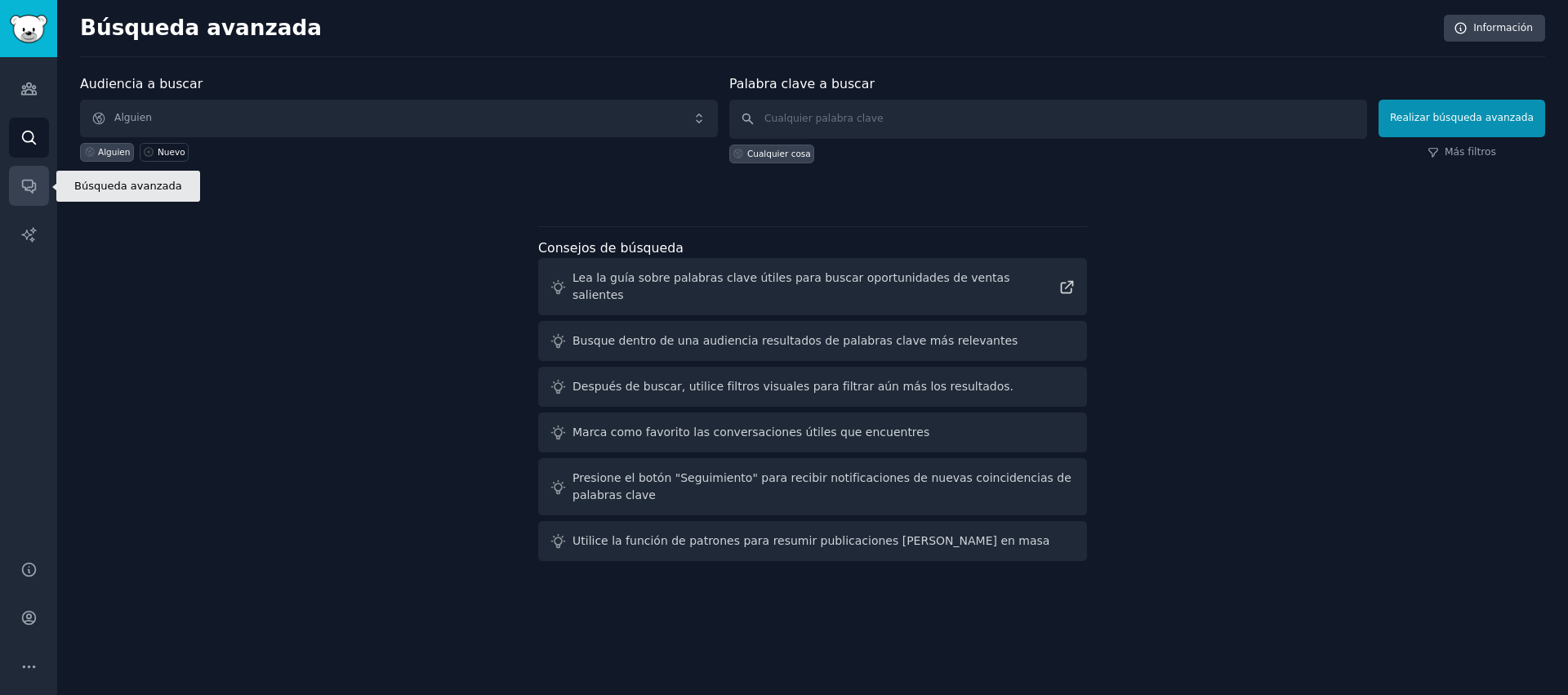
click at [39, 184] on link "Conversaciones" at bounding box center [29, 186] width 40 height 40
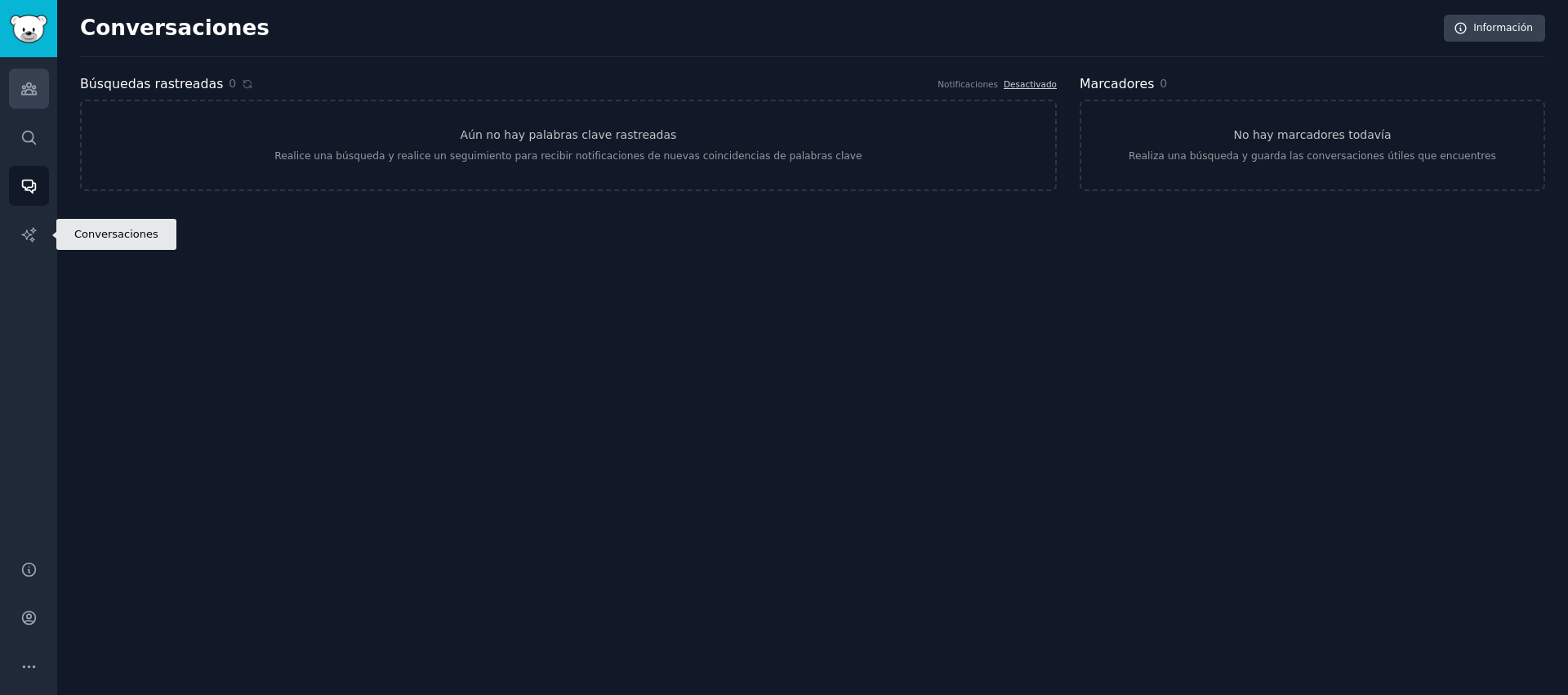
click at [27, 84] on icon "Barra lateral" at bounding box center [29, 88] width 17 height 17
